Goal: Information Seeking & Learning: Learn about a topic

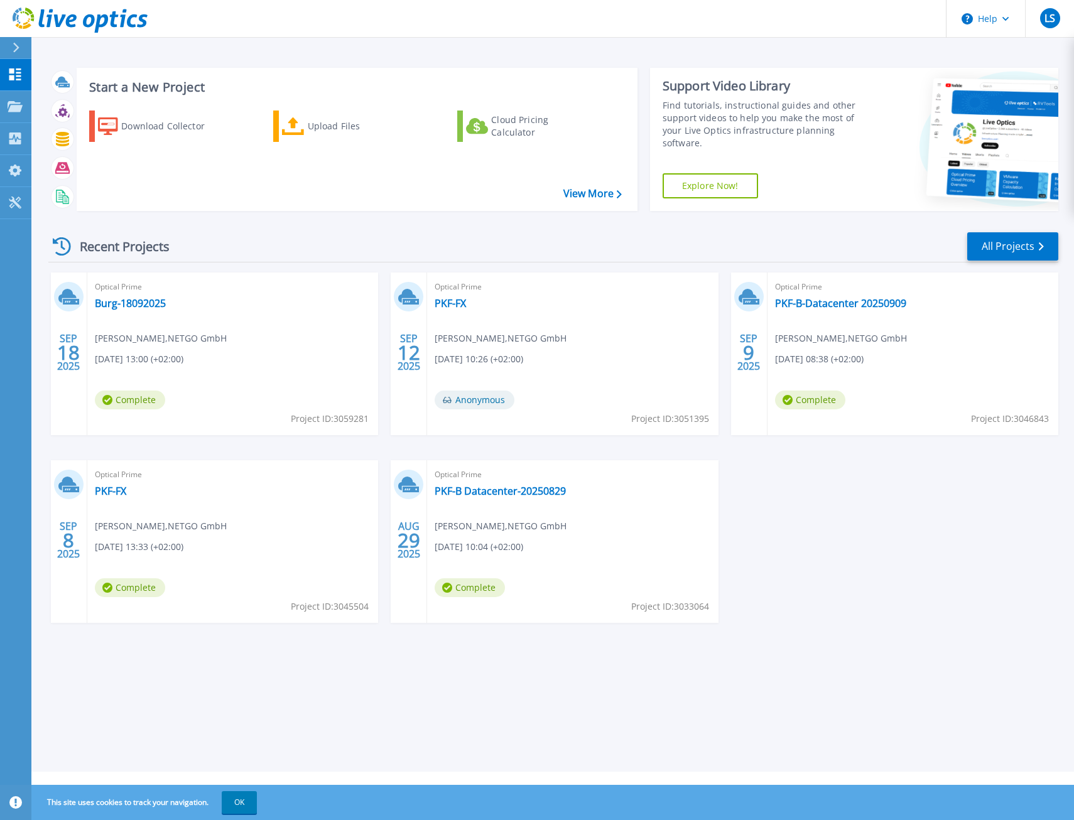
click at [838, 581] on div "SEP 18 2025 Optical Prime Burg-18092025 Tobias Heich , NETGO GmbH 09.18.2025, 1…" at bounding box center [548, 459] width 1020 height 375
click at [848, 308] on link "PKF-B-Datacenter 20250909" at bounding box center [840, 303] width 131 height 13
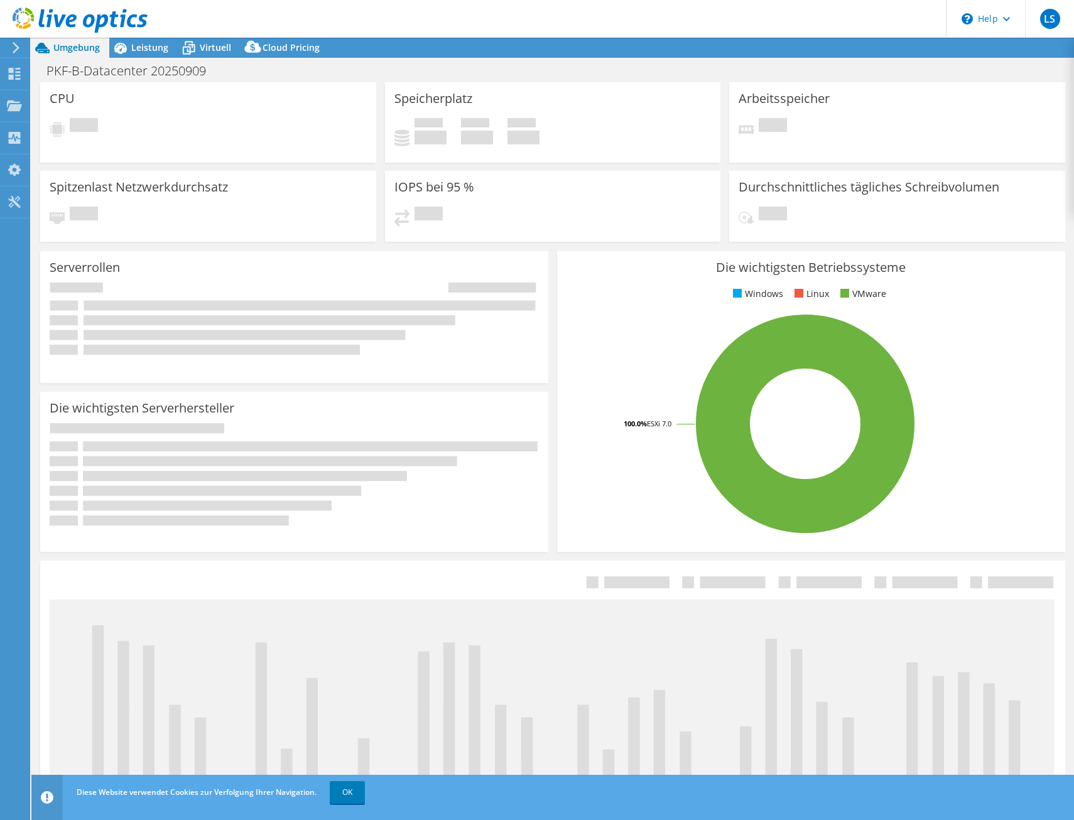
select select "USD"
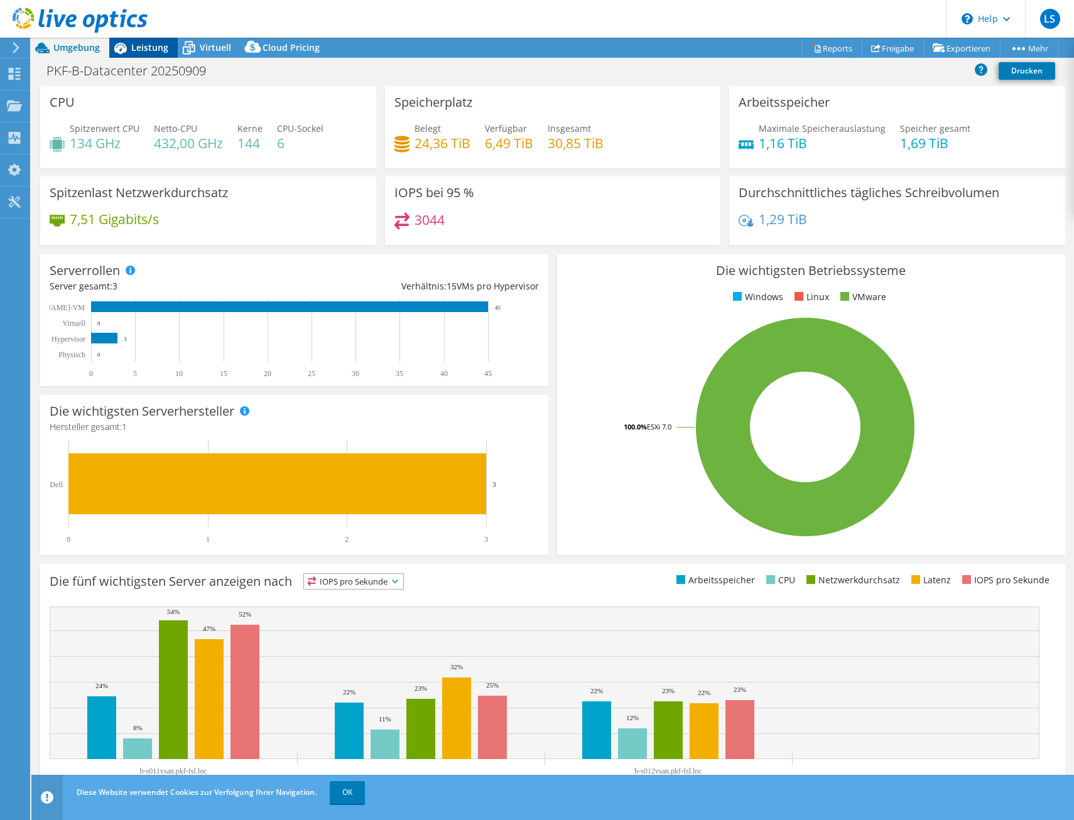
click at [129, 46] on icon at bounding box center [120, 48] width 22 height 22
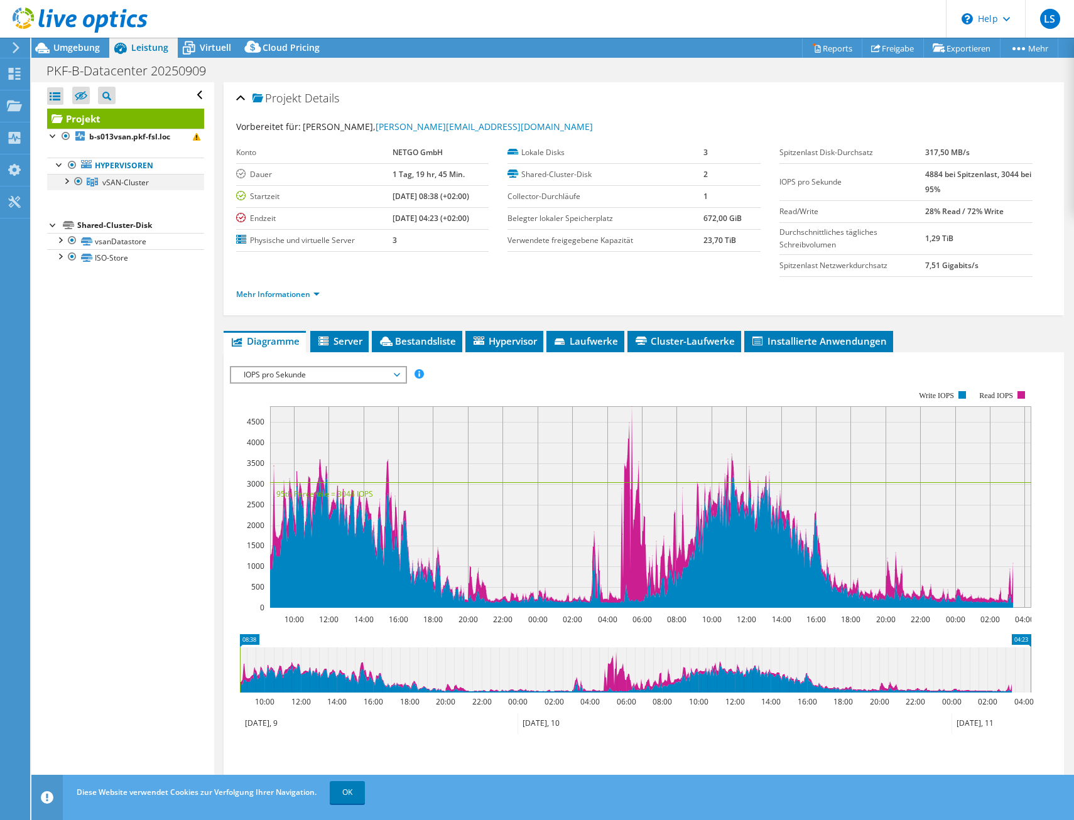
click at [68, 181] on div at bounding box center [66, 180] width 13 height 13
click at [53, 141] on div at bounding box center [53, 135] width 13 height 13
click at [830, 98] on div "Projekt Details" at bounding box center [644, 98] width 816 height 27
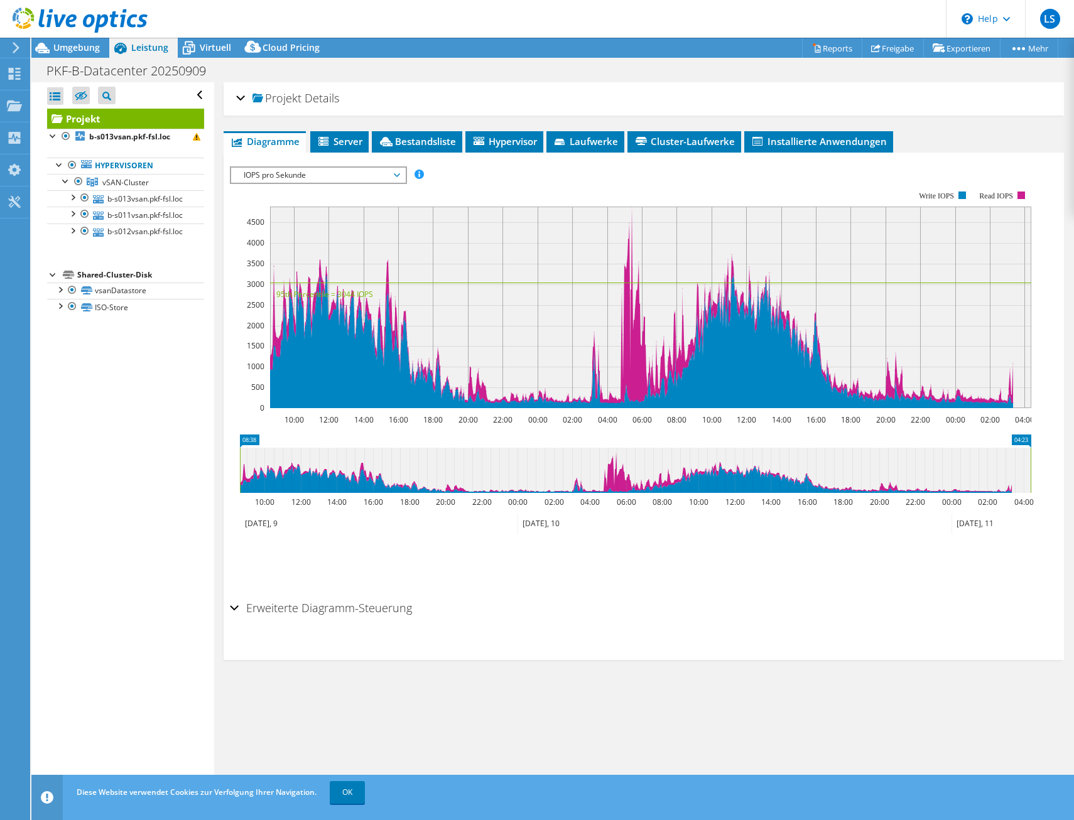
click at [89, 420] on div "Alle öffnen Alle schließen Ausgeschlossene Knoten verbergen Projektbaumfilter" at bounding box center [122, 438] width 182 height 713
click at [249, 95] on h2 "Projekt Details" at bounding box center [287, 97] width 103 height 25
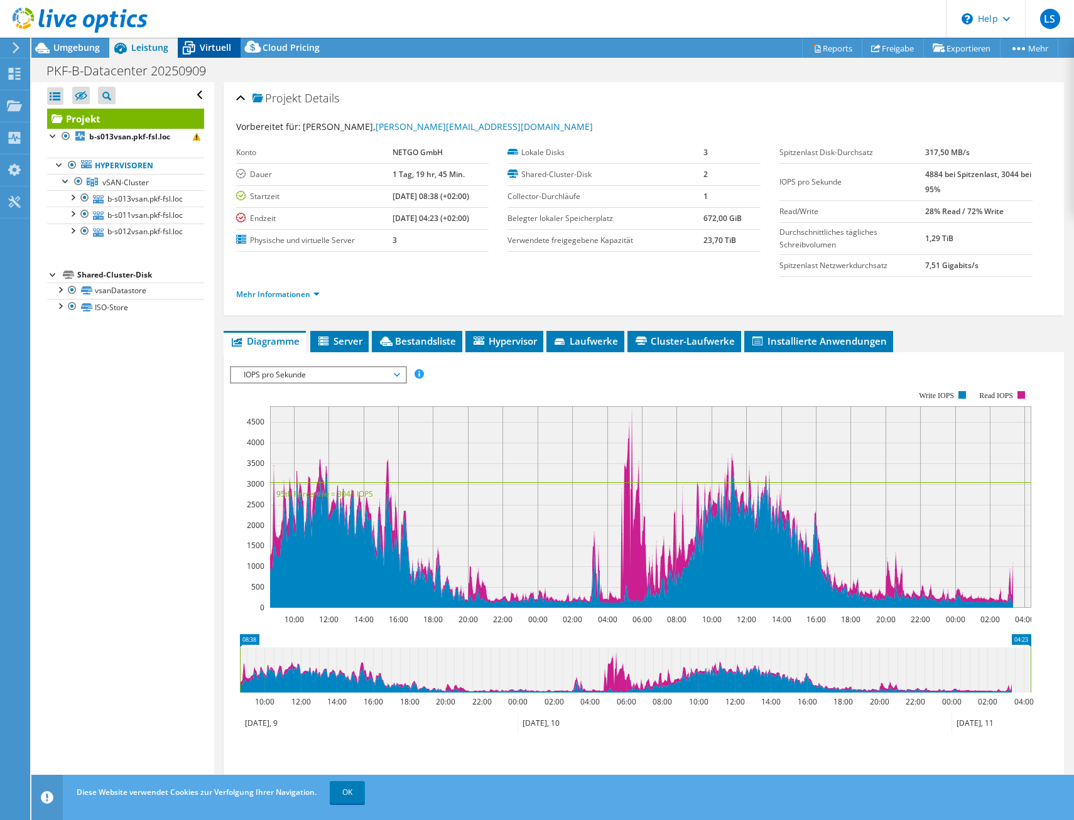
click at [207, 48] on span "Virtuell" at bounding box center [215, 47] width 31 height 12
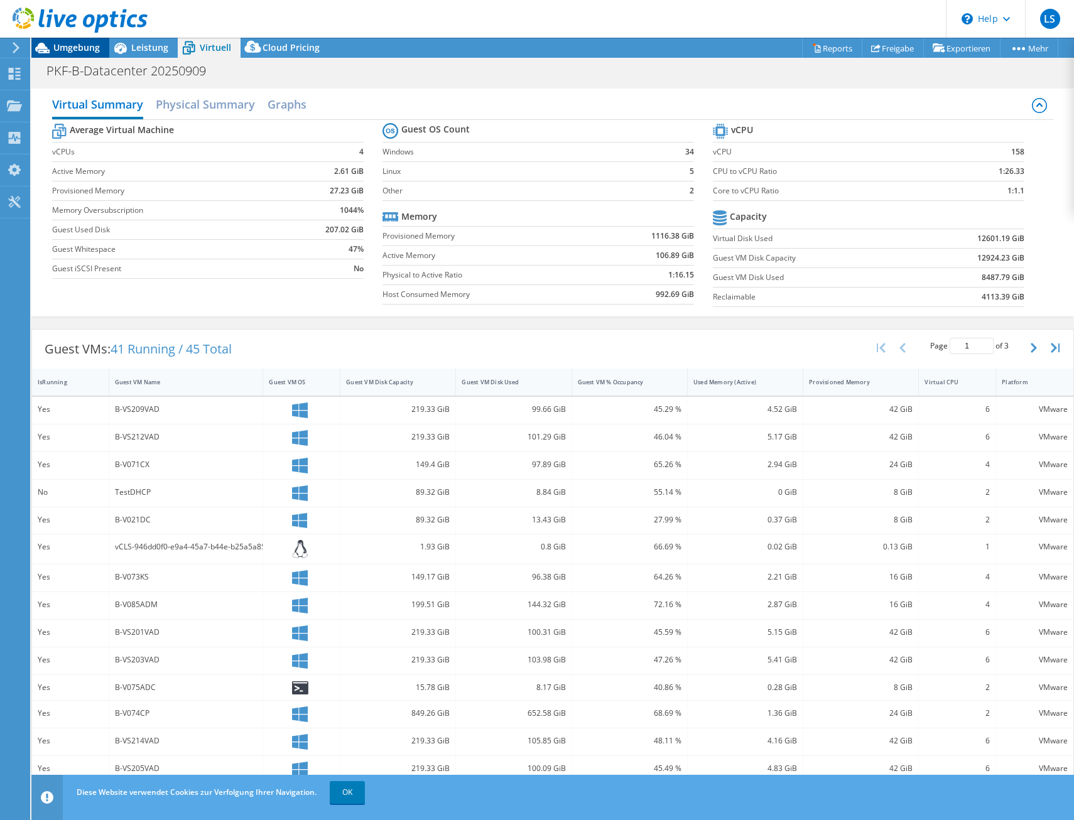
click at [78, 44] on span "Umgebung" at bounding box center [76, 47] width 46 height 12
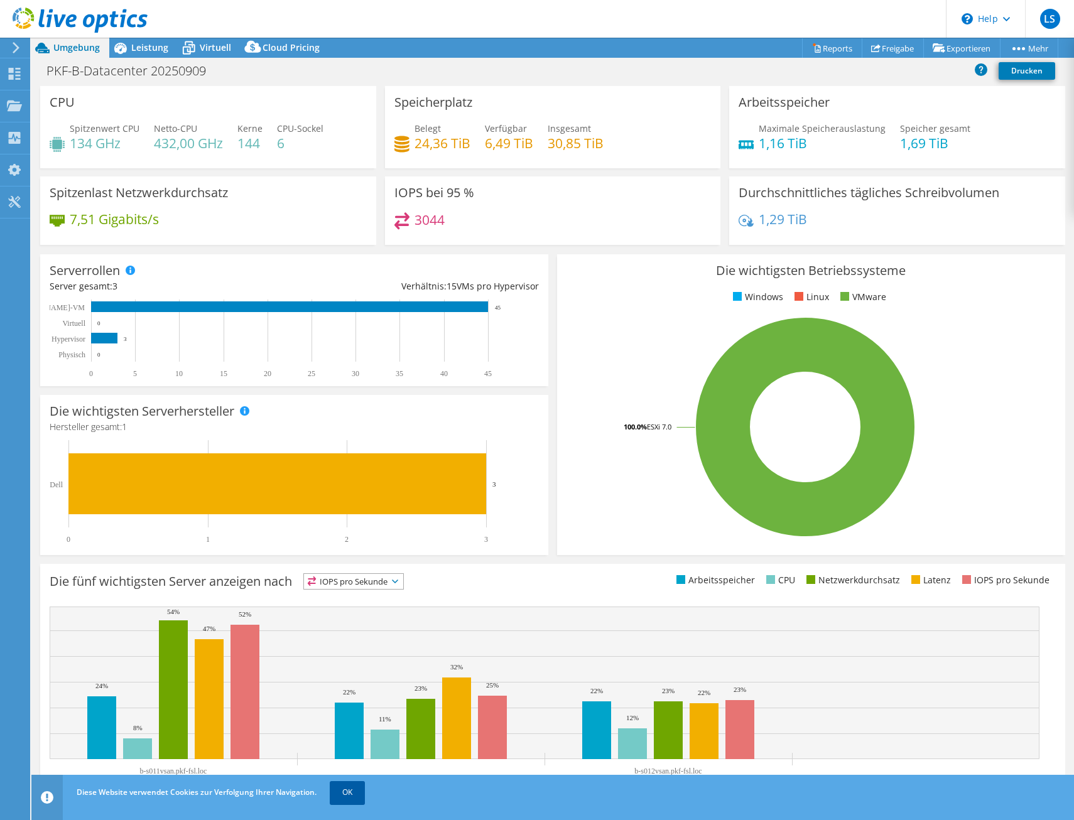
click at [353, 792] on link "OK" at bounding box center [347, 792] width 35 height 23
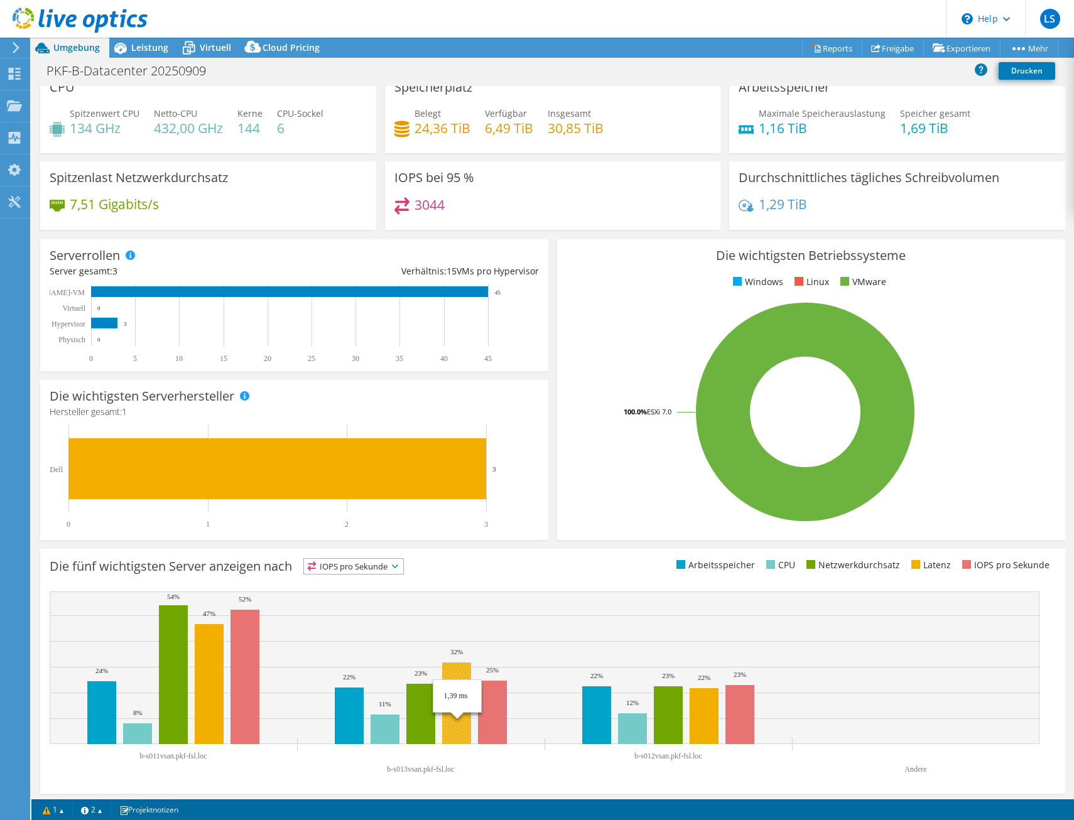
scroll to position [18, 0]
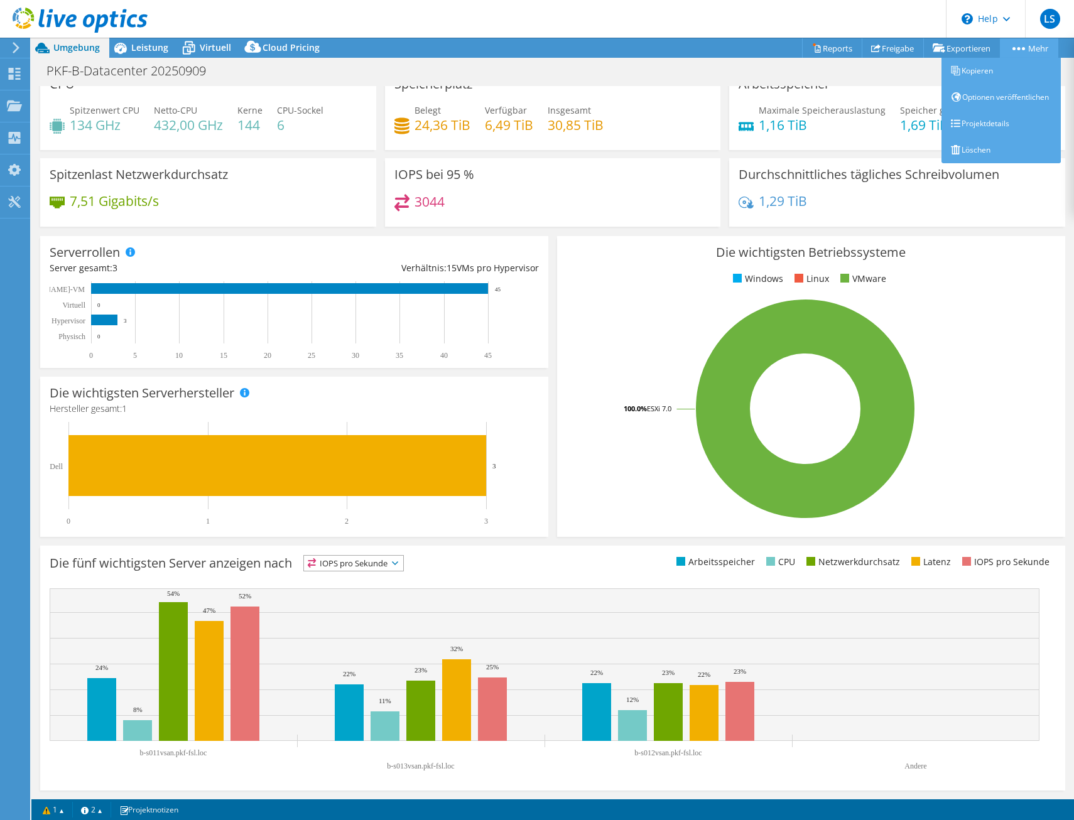
click at [1033, 50] on link "Mehr" at bounding box center [1029, 47] width 58 height 19
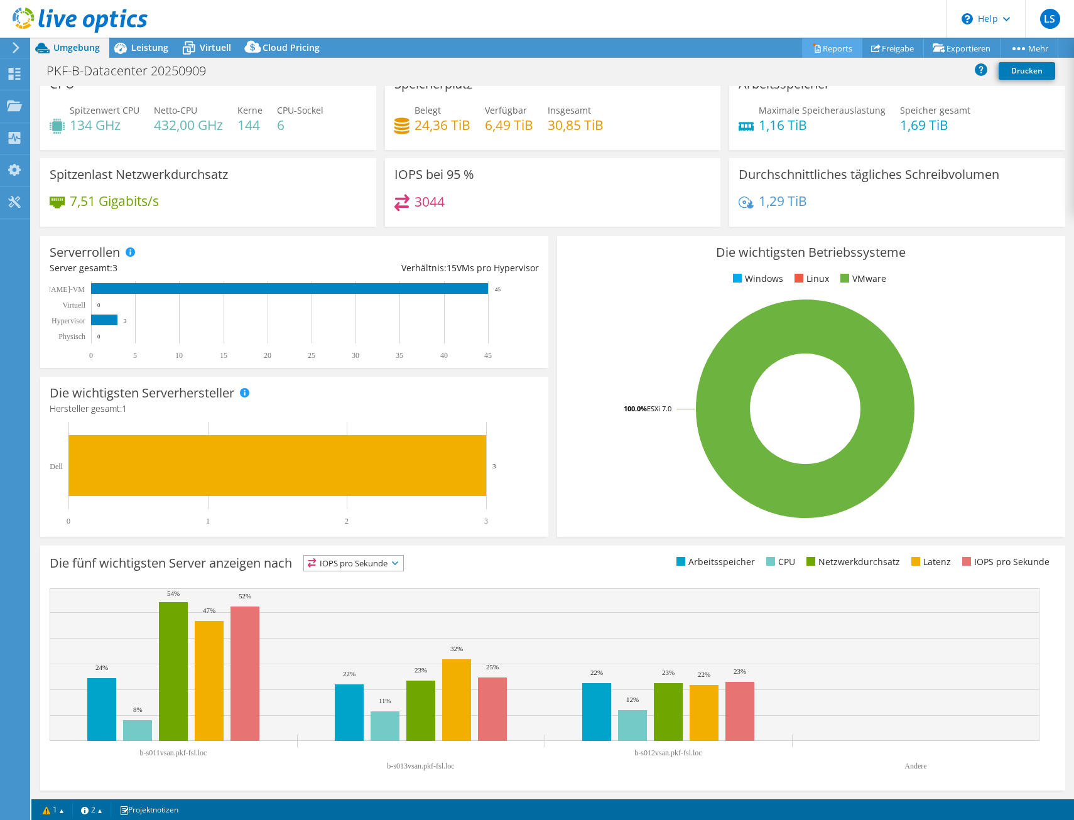
click at [831, 48] on link "Reports" at bounding box center [832, 47] width 60 height 19
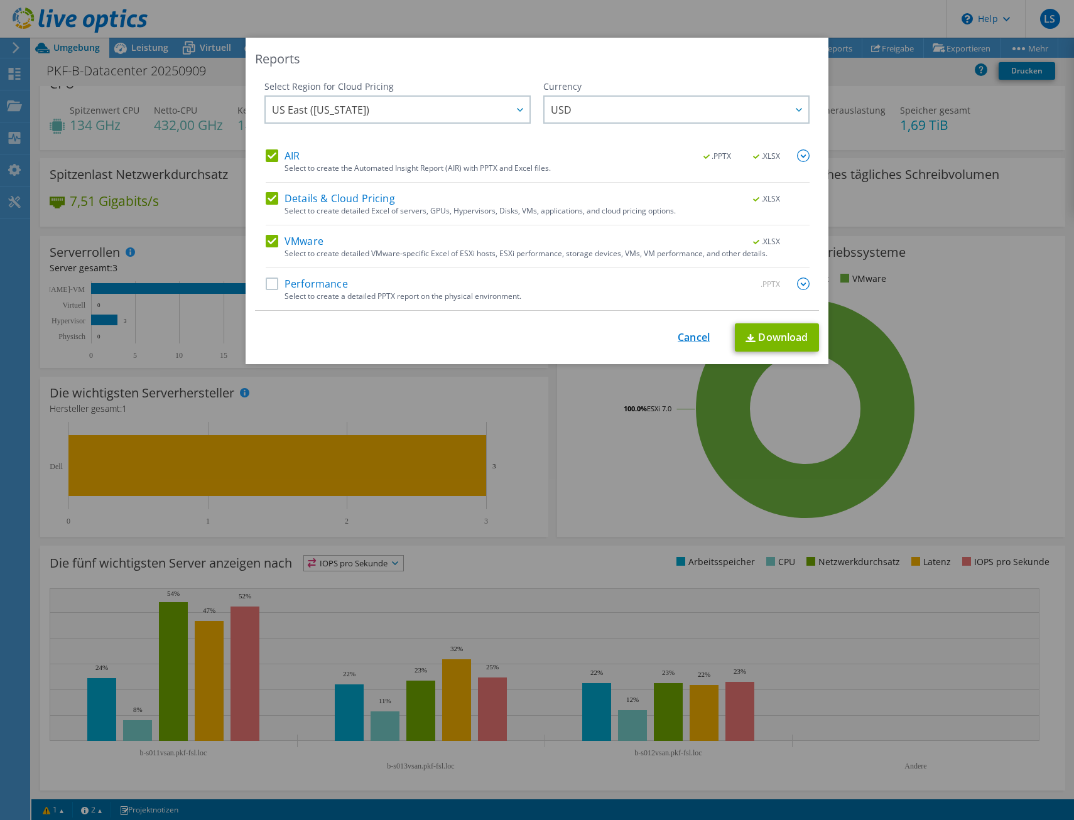
click at [697, 332] on link "Cancel" at bounding box center [693, 338] width 32 height 12
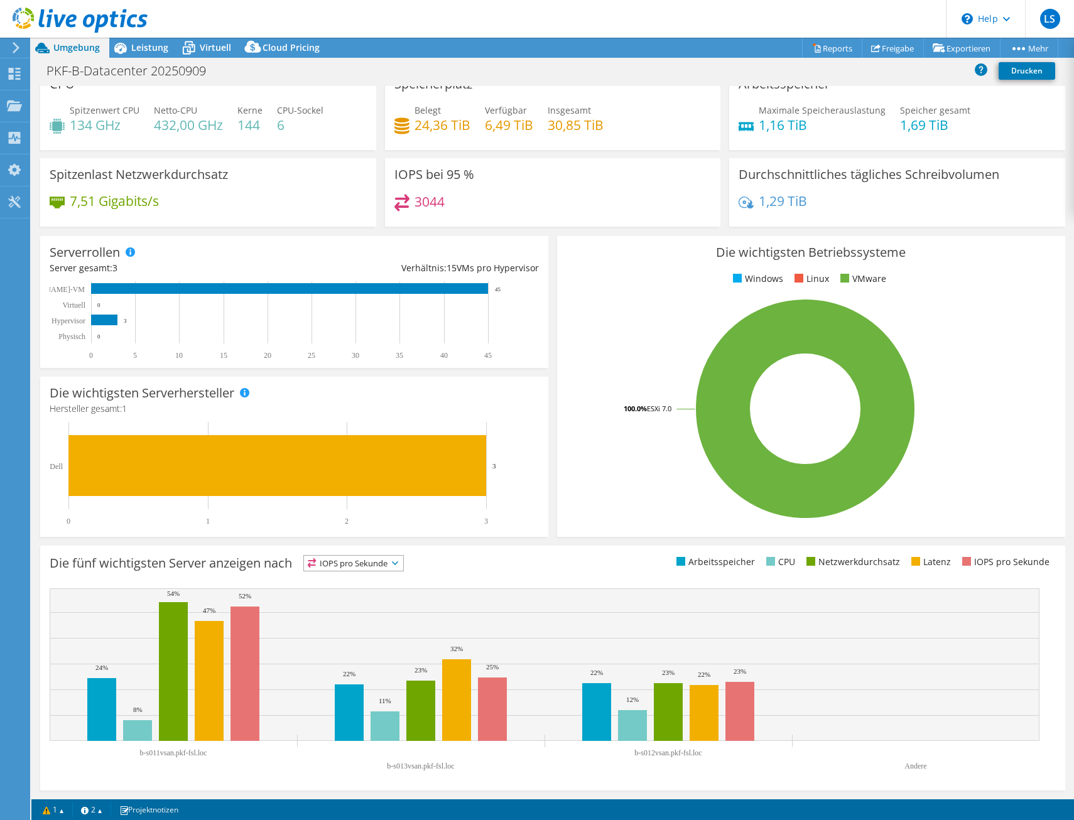
click at [143, 41] on div at bounding box center [74, 21] width 148 height 42
click at [143, 45] on span "Leistung" at bounding box center [149, 47] width 37 height 12
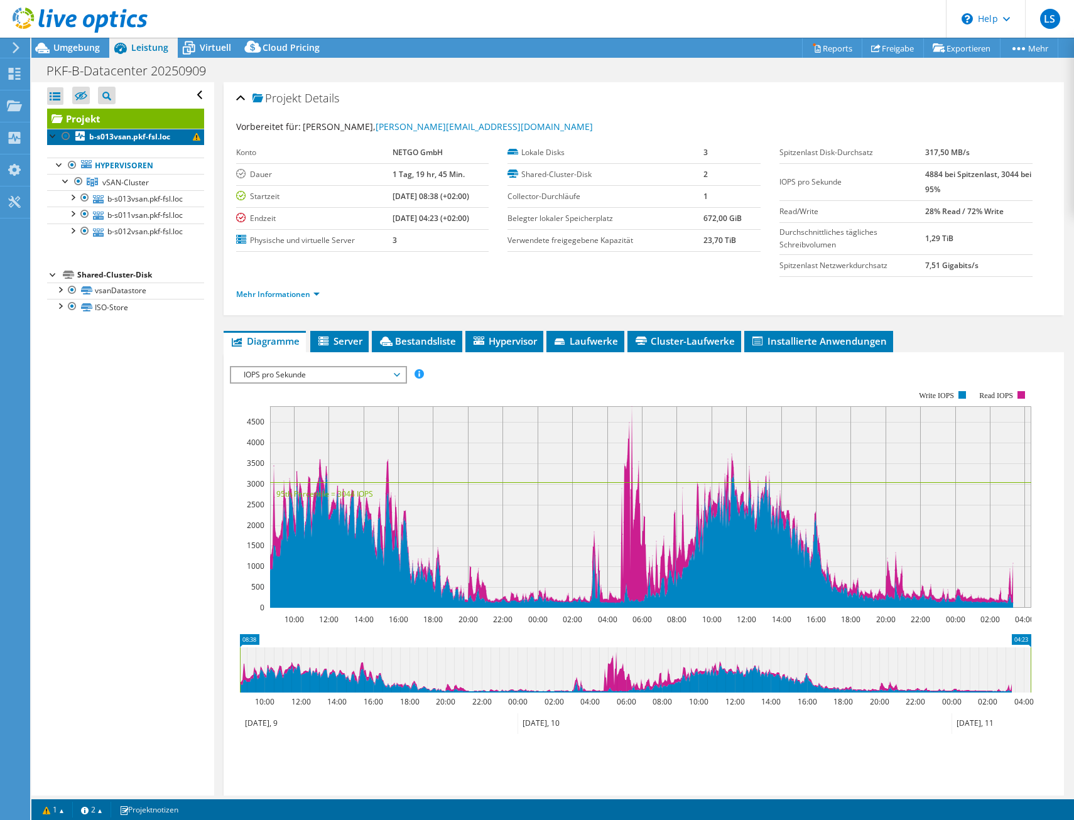
click at [107, 137] on b "b-s013vsan.pkf-fsl.loc" at bounding box center [129, 136] width 81 height 11
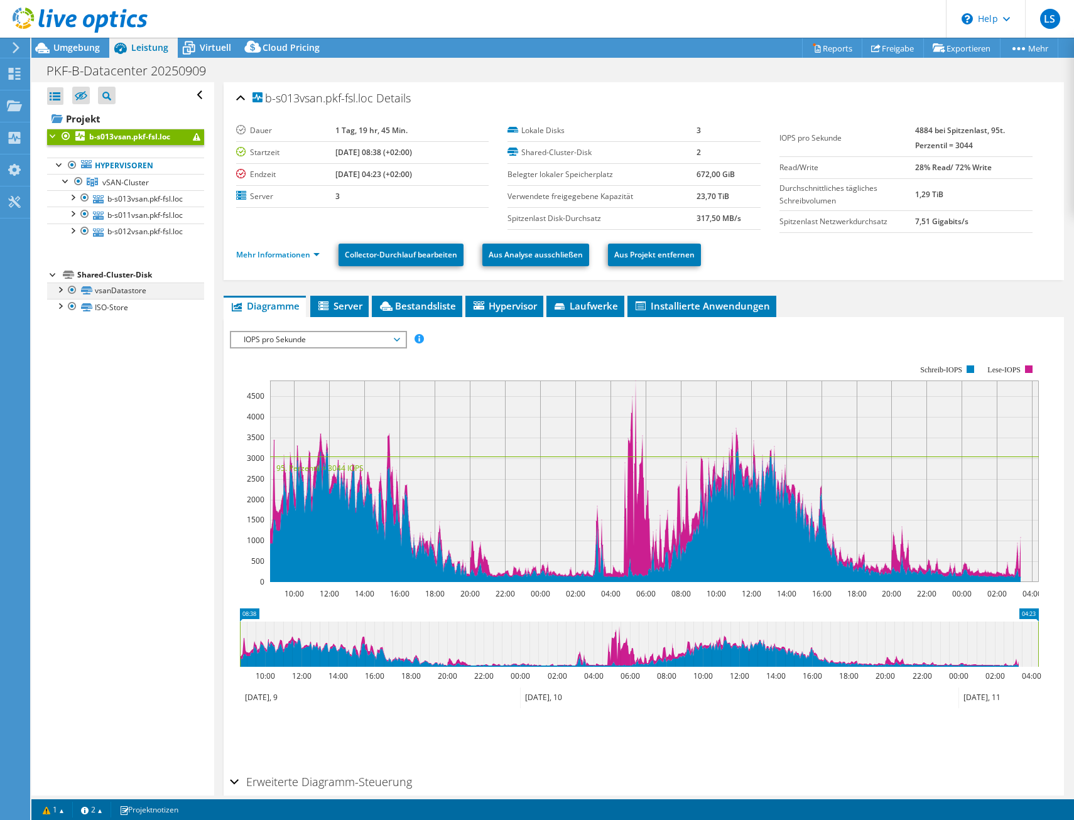
click at [63, 295] on div at bounding box center [59, 289] width 13 height 13
click at [60, 311] on div at bounding box center [59, 305] width 13 height 13
click at [297, 252] on link "Mehr Informationen" at bounding box center [278, 254] width 84 height 11
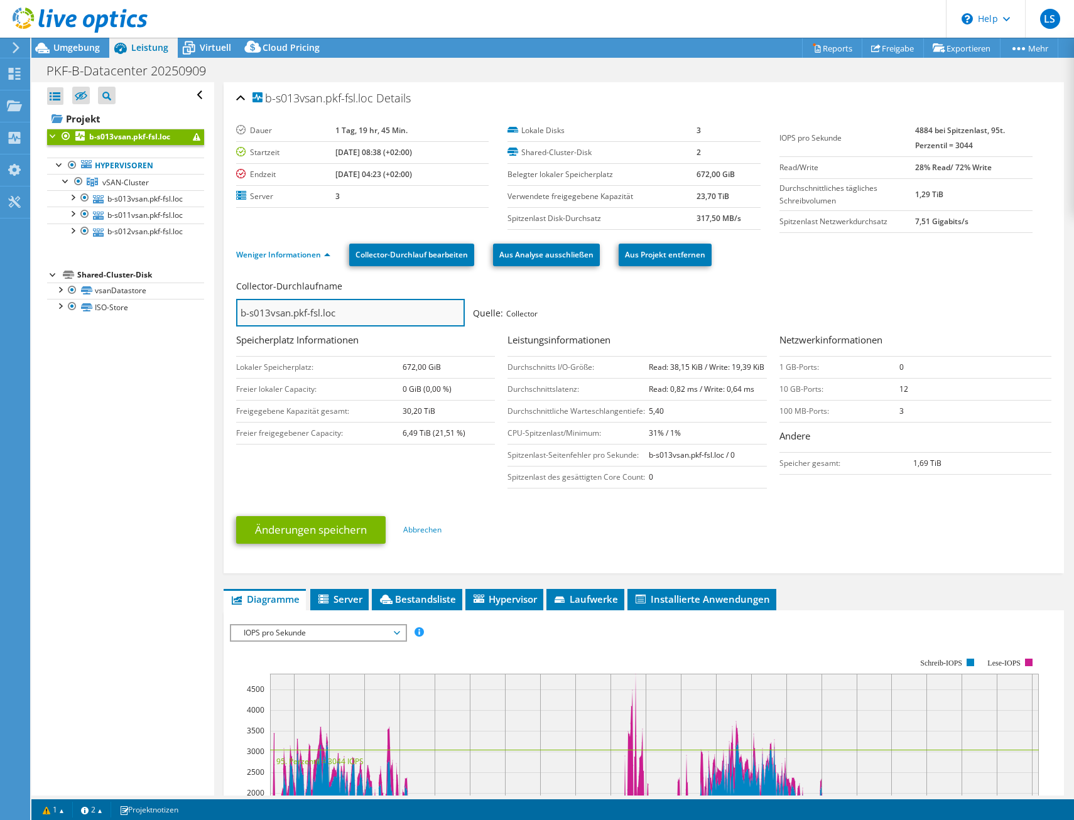
click at [399, 314] on input "b-s013vsan.pkf-fsl.loc" at bounding box center [350, 313] width 229 height 28
